Goal: Task Accomplishment & Management: Manage account settings

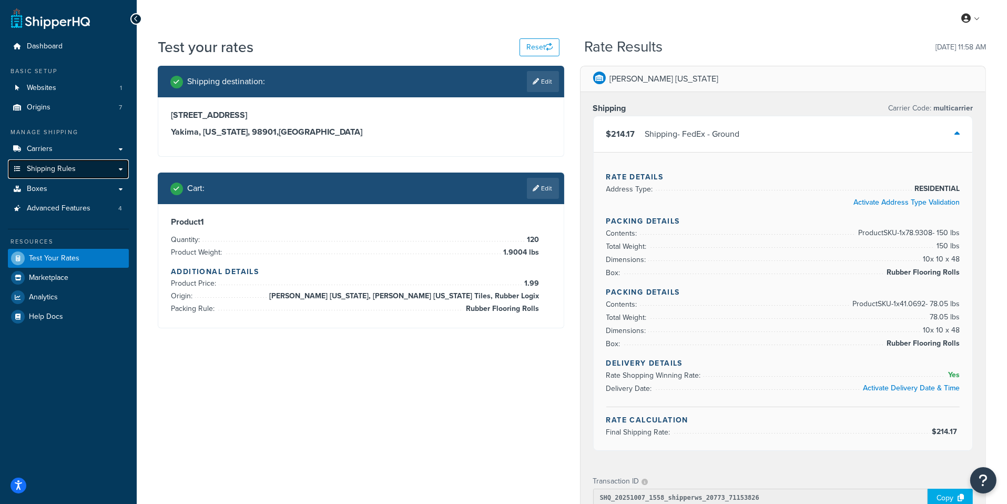
click at [88, 175] on link "Shipping Rules" at bounding box center [68, 168] width 121 height 19
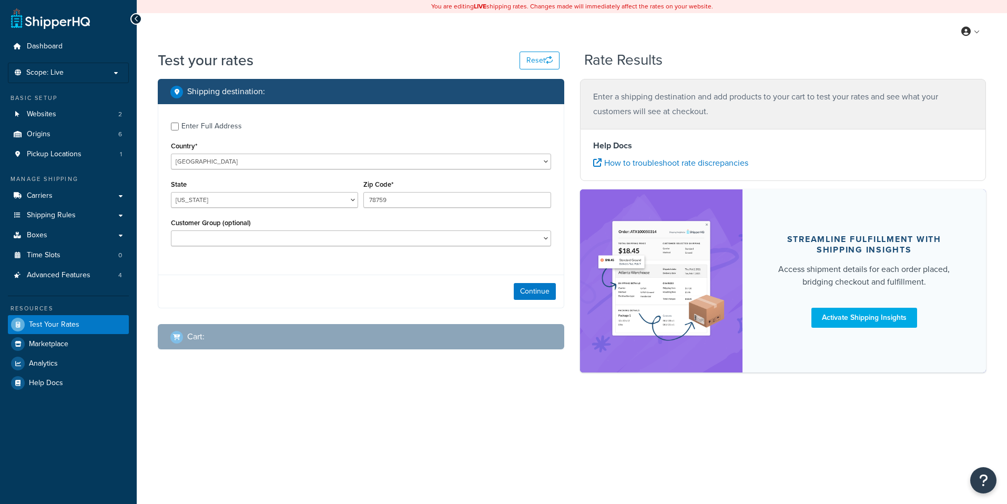
select select "[GEOGRAPHIC_DATA]"
click at [93, 199] on link "Carriers" at bounding box center [68, 195] width 121 height 19
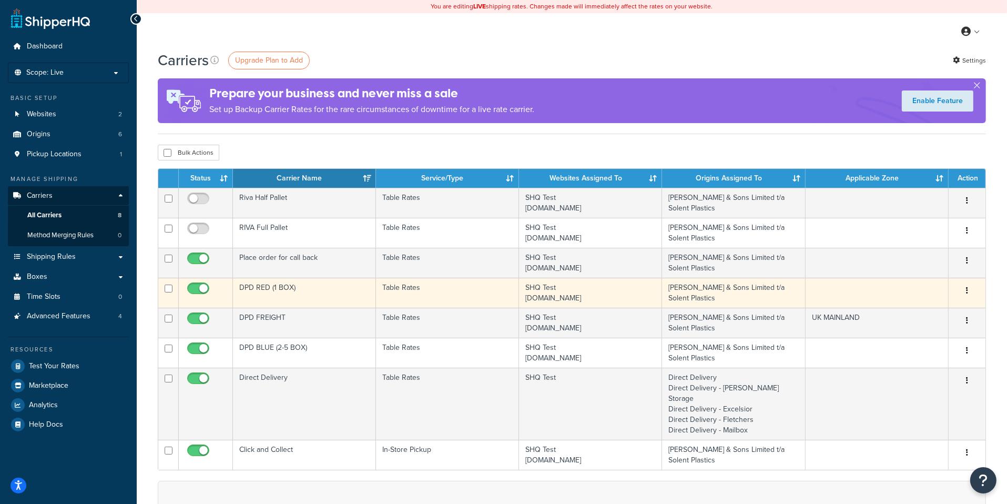
click at [379, 297] on td "Table Rates" at bounding box center [447, 293] width 143 height 30
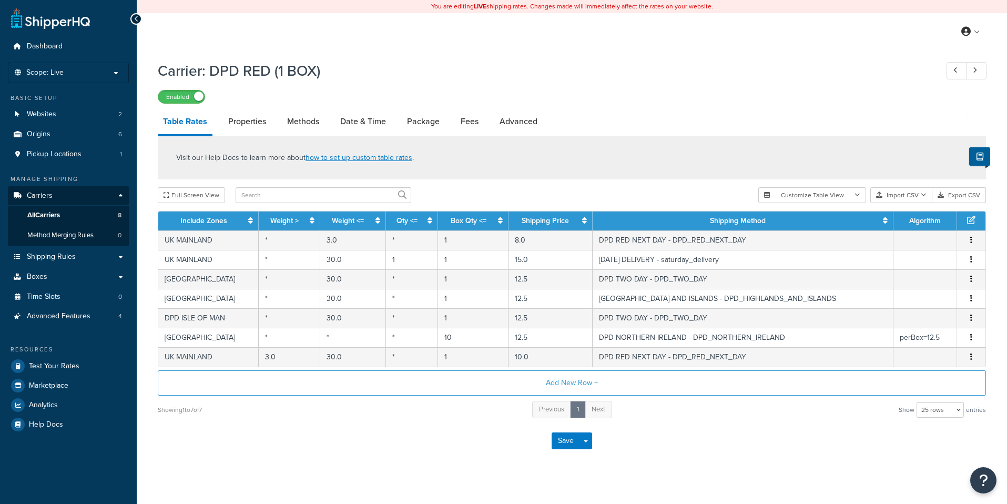
select select "25"
click at [98, 216] on link "All Carriers 8" at bounding box center [68, 215] width 121 height 19
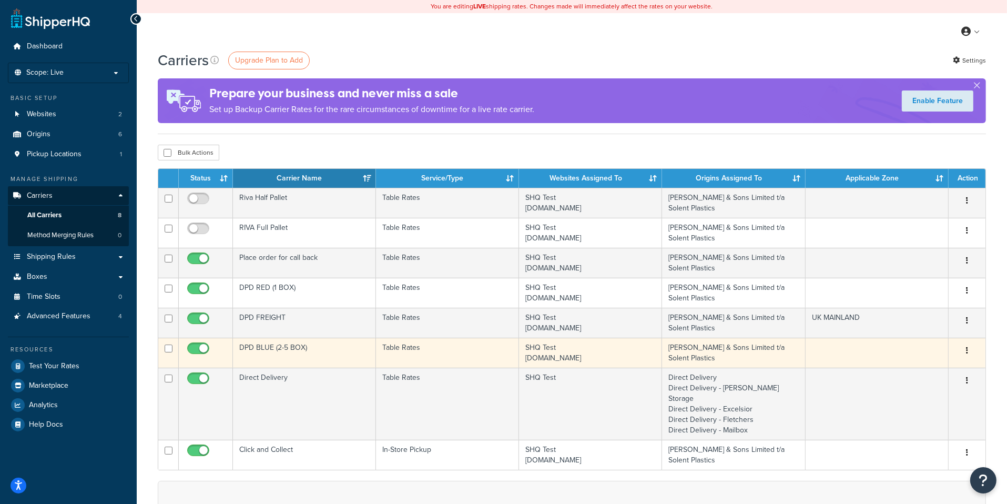
click at [373, 346] on td "DPD BLUE (2-5 BOX)" at bounding box center [304, 353] width 143 height 30
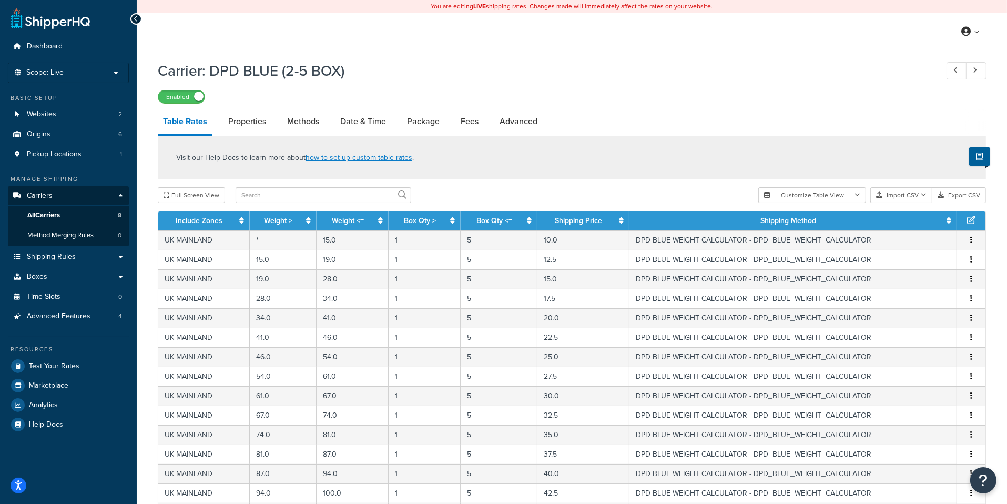
scroll to position [356, 0]
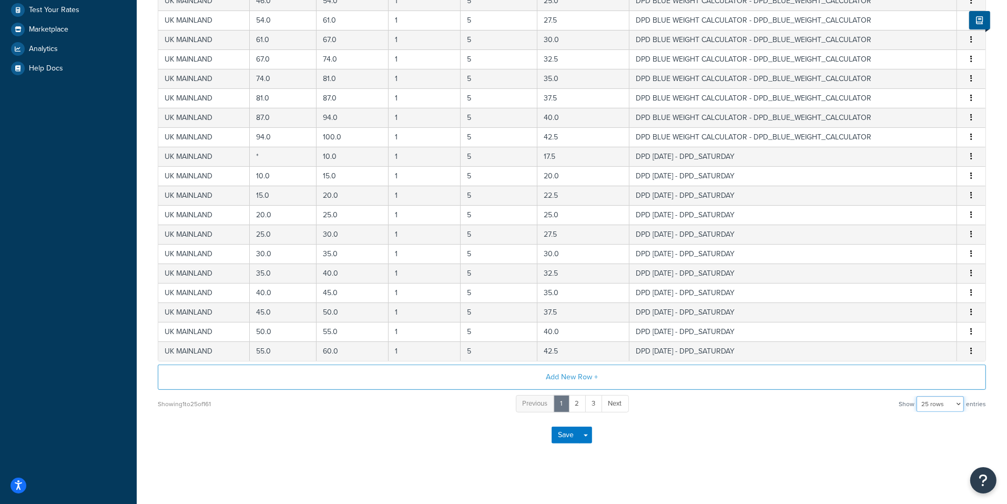
select select "1000"
click option "1000 rows" at bounding box center [0, 0] width 0 height 0
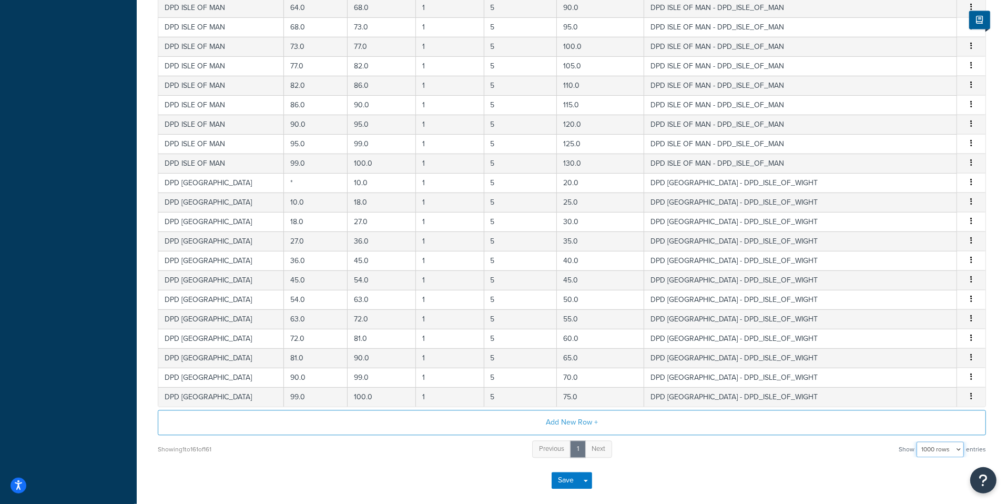
scroll to position [0, 0]
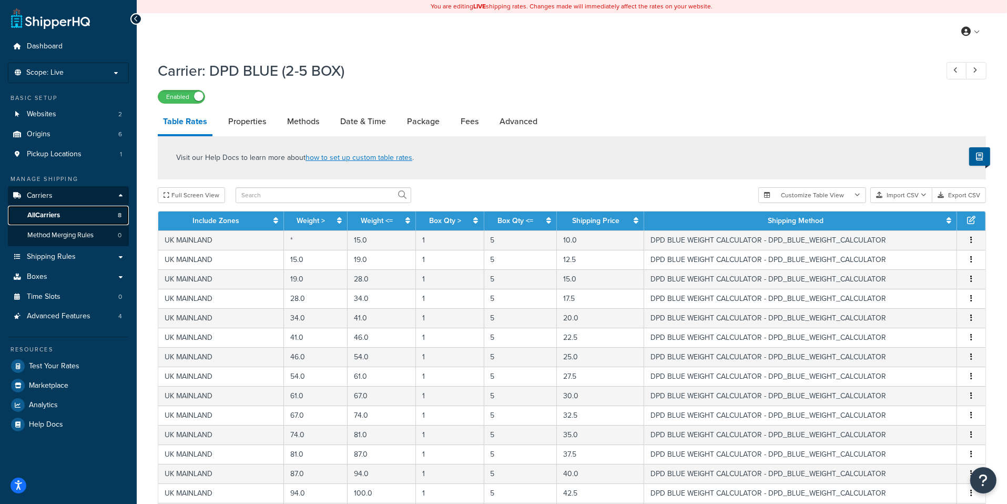
click at [96, 216] on link "All Carriers 8" at bounding box center [68, 215] width 121 height 19
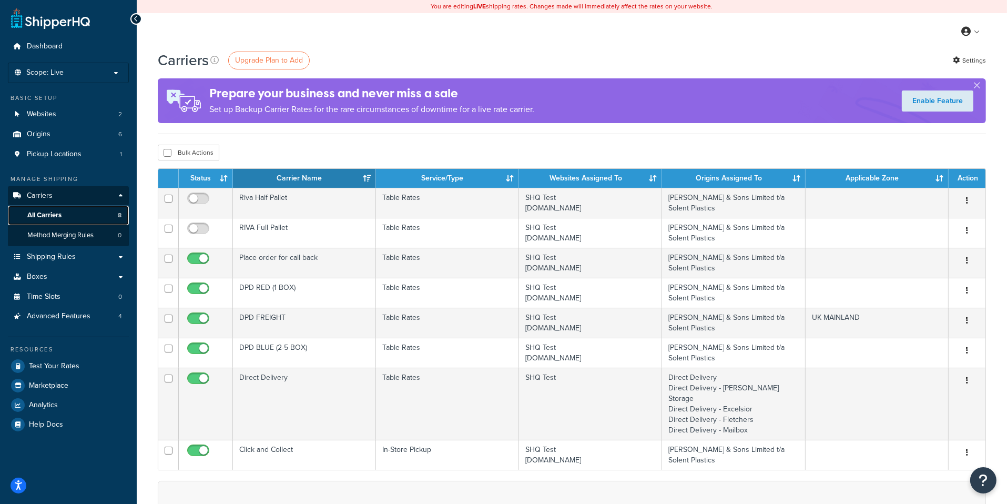
click at [100, 218] on link "All Carriers 8" at bounding box center [68, 215] width 121 height 19
click at [98, 257] on link "Shipping Rules" at bounding box center [68, 256] width 121 height 19
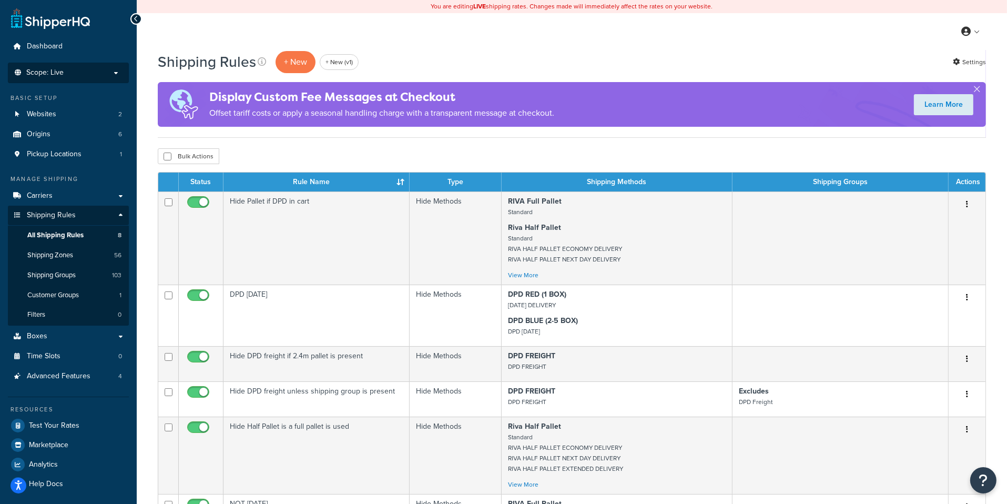
click at [113, 76] on p "Scope: Live" at bounding box center [69, 72] width 112 height 9
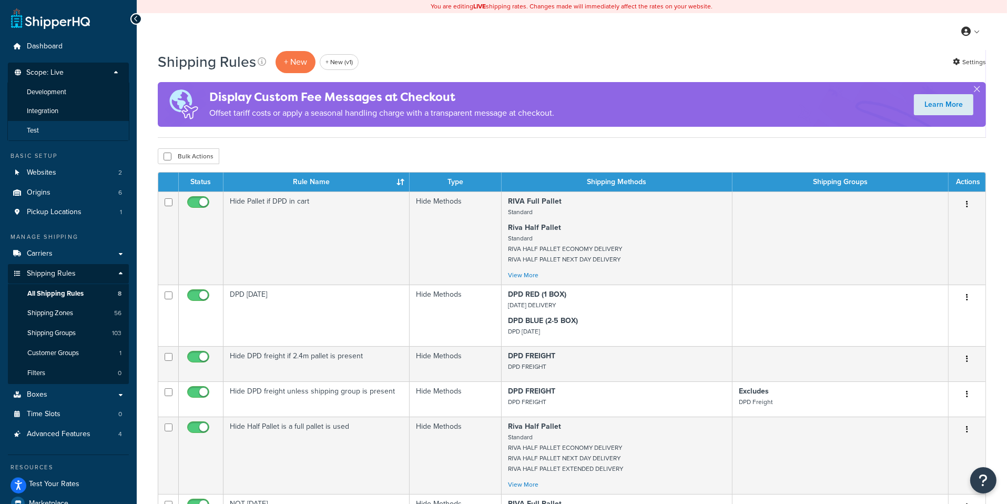
click at [83, 125] on li "Test" at bounding box center [68, 130] width 122 height 19
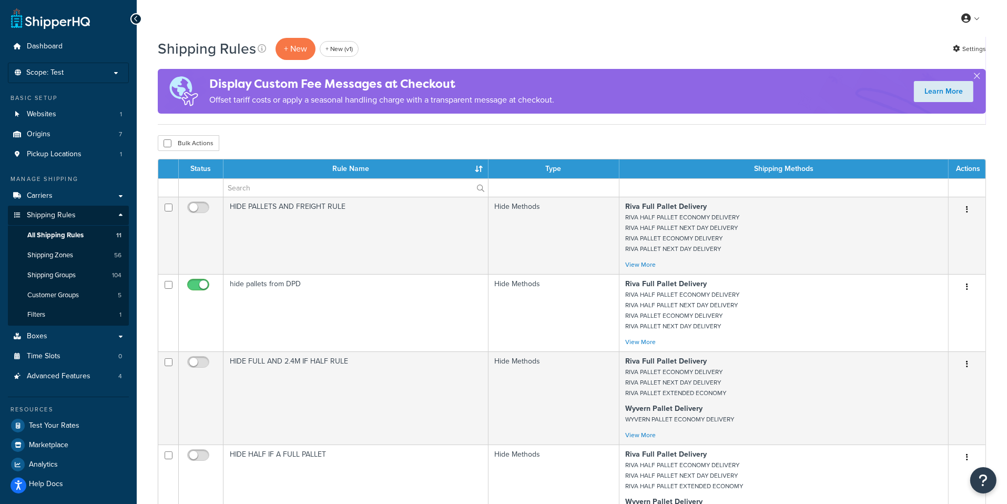
scroll to position [8, 0]
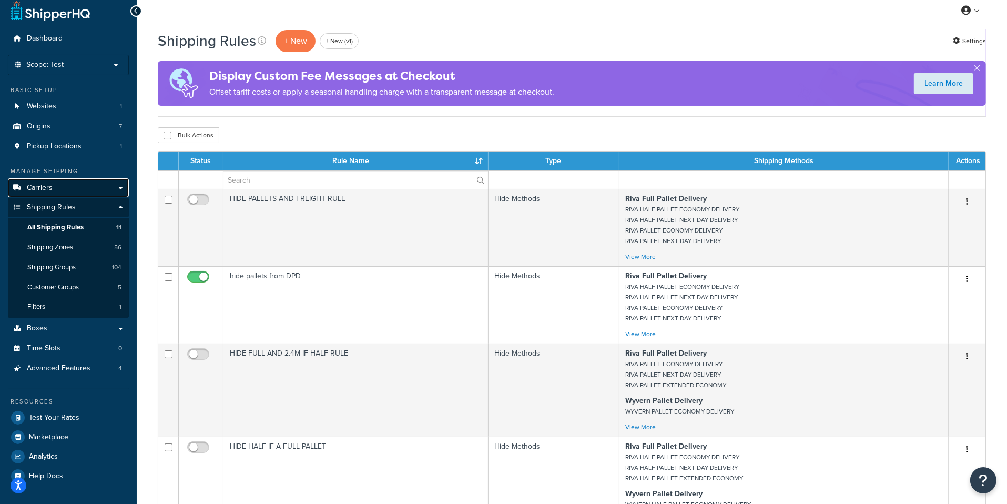
click at [87, 194] on link "Carriers" at bounding box center [68, 187] width 121 height 19
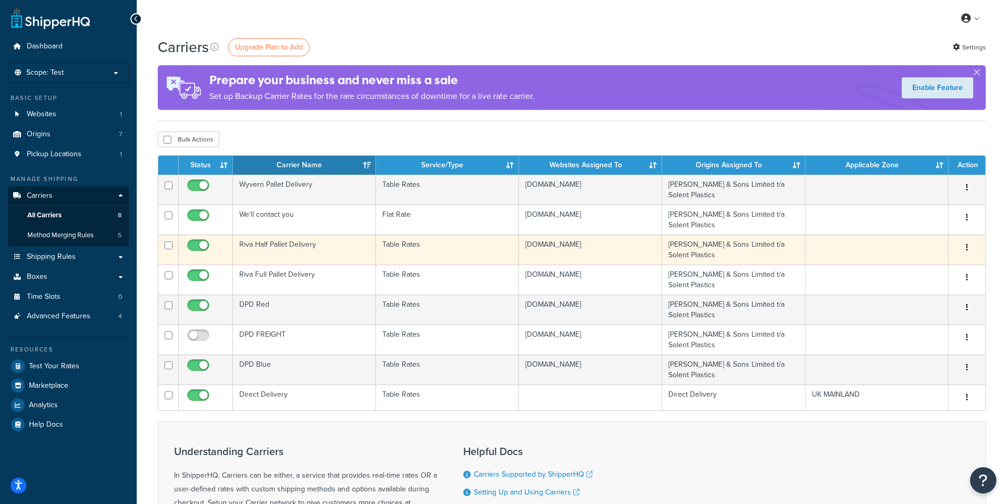
click at [308, 250] on td "Riva Half Pallet Delivery" at bounding box center [304, 250] width 143 height 30
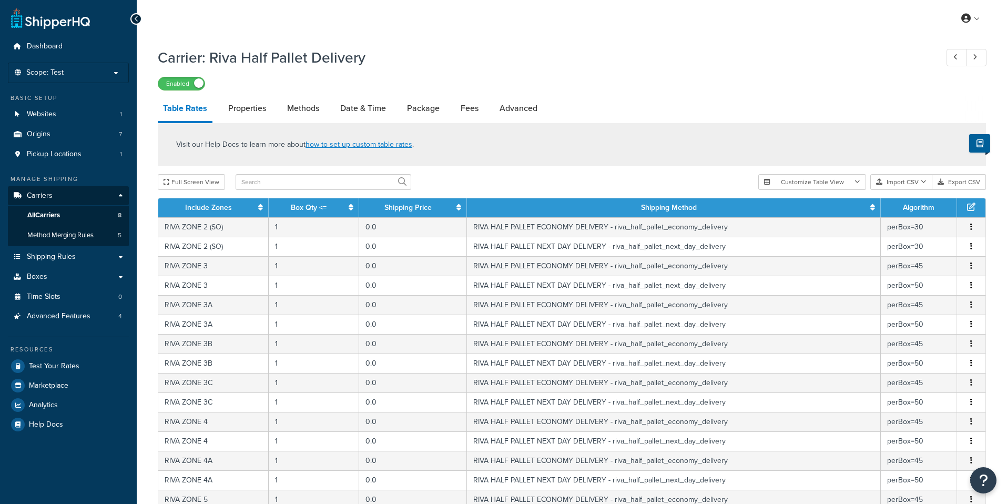
select select "25"
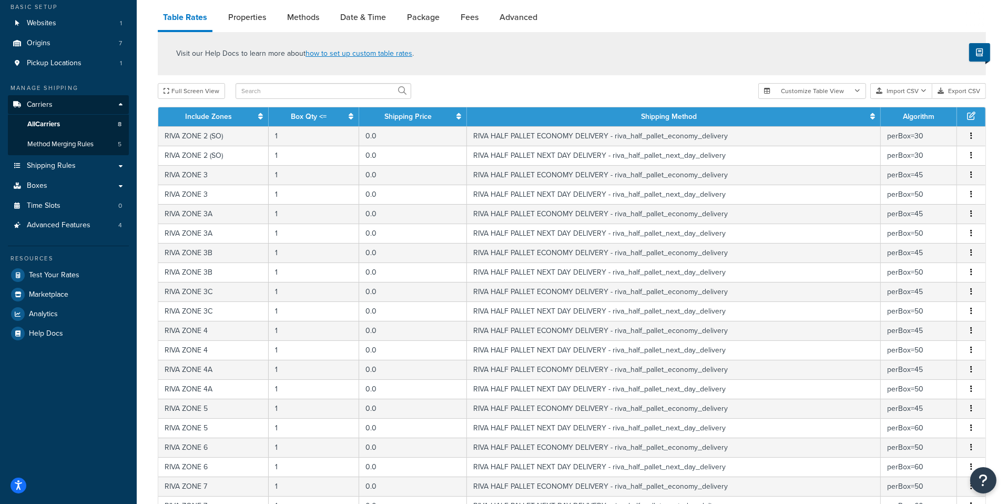
scroll to position [342, 0]
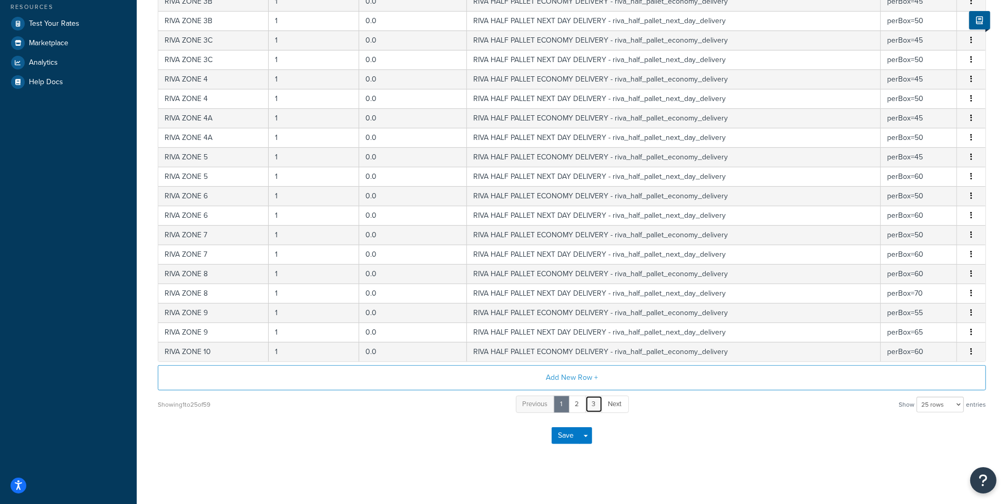
click at [594, 400] on link "3" at bounding box center [593, 404] width 17 height 17
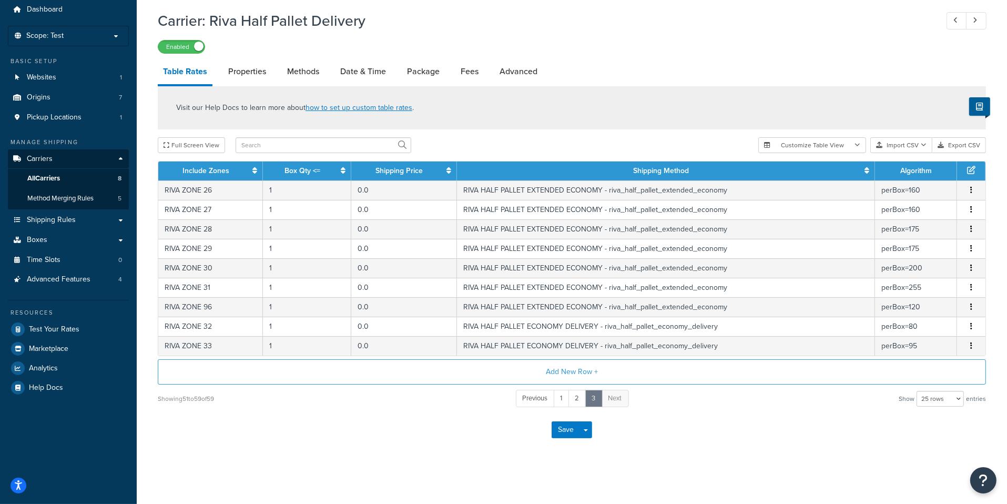
scroll to position [34, 0]
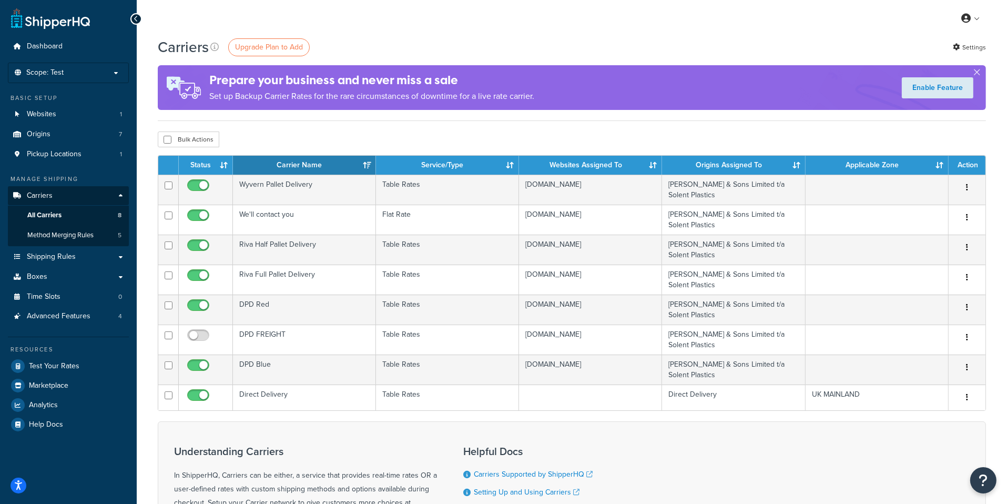
click at [770, 94] on div "Prepare your business and never miss a sale Set up Backup Carrier Rates for the…" at bounding box center [572, 87] width 828 height 45
click at [95, 78] on li "Scope: Test Live Development Integration" at bounding box center [68, 73] width 121 height 21
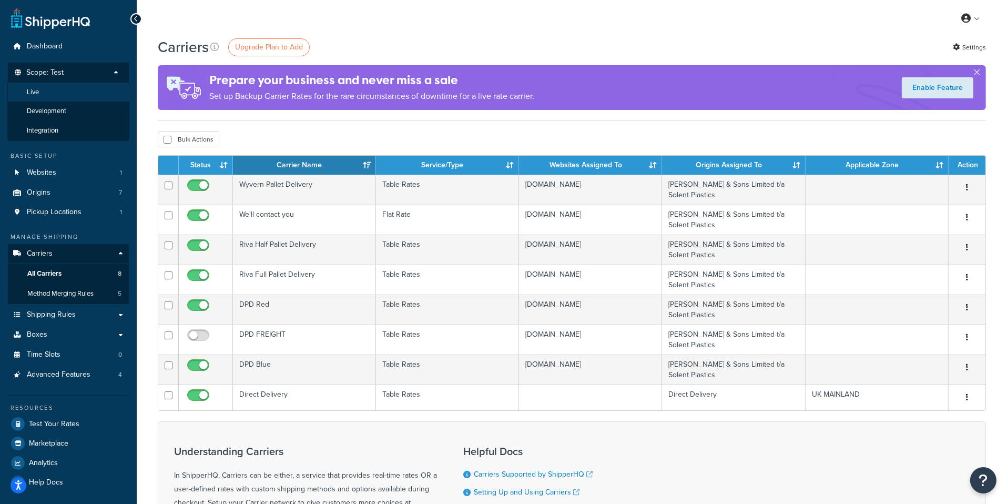
click at [92, 90] on li "Live" at bounding box center [68, 92] width 122 height 19
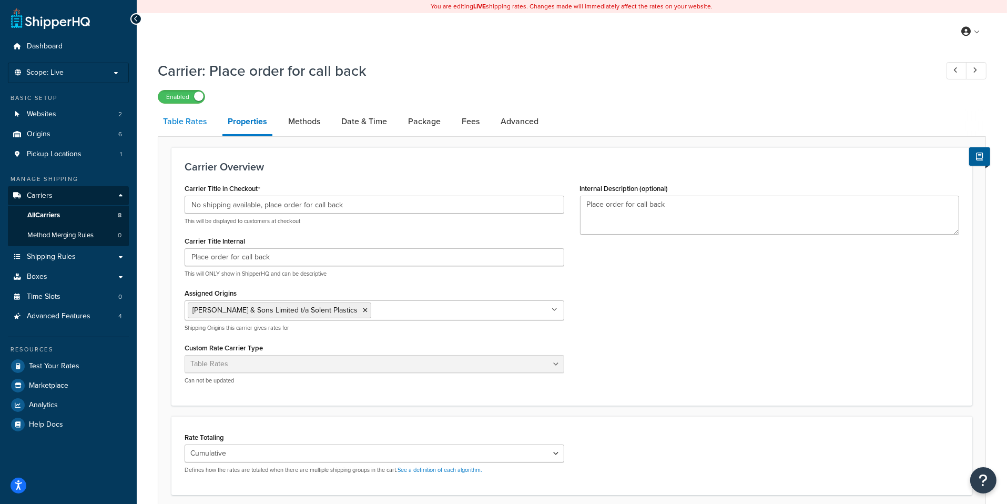
click at [192, 117] on link "Table Rates" at bounding box center [185, 121] width 54 height 25
select select "25"
